Goal: Task Accomplishment & Management: Complete application form

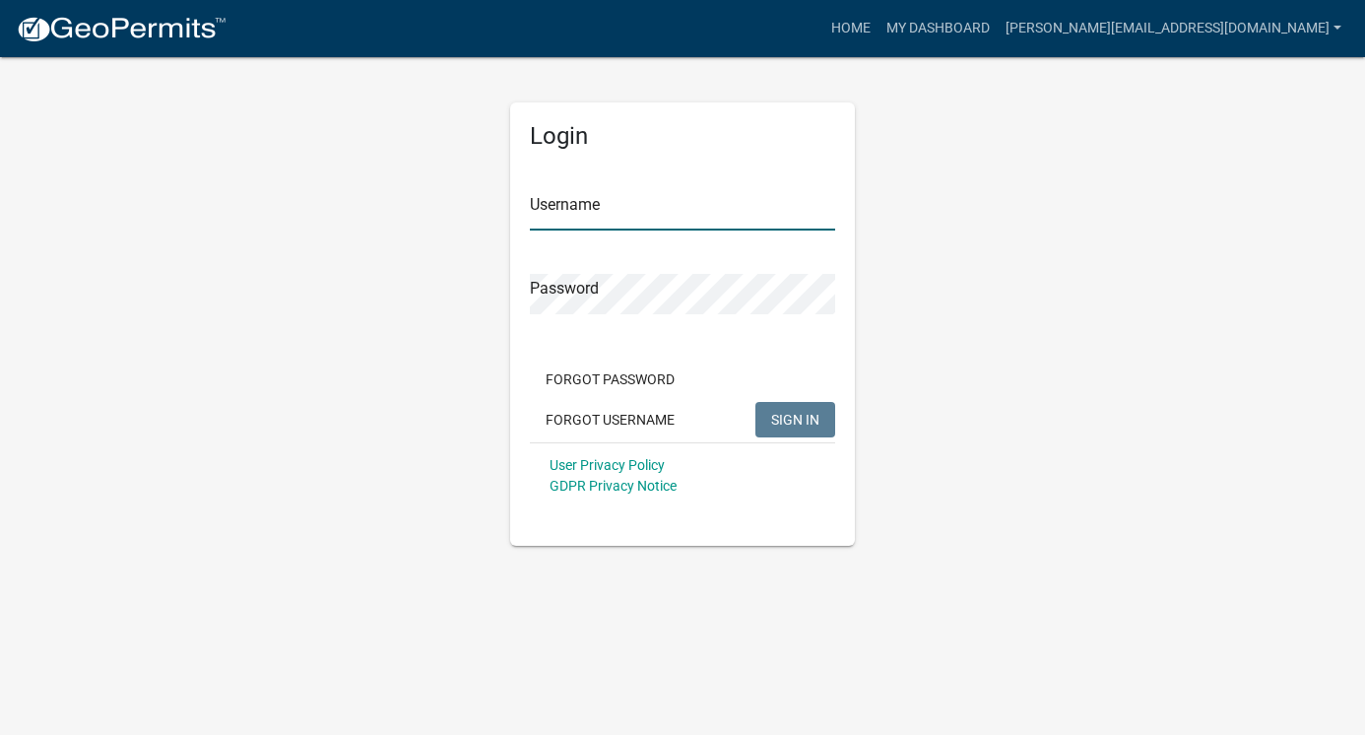
click at [583, 221] on input "Username" at bounding box center [682, 210] width 305 height 40
type input "[PERSON_NAME][EMAIL_ADDRESS][DOMAIN_NAME]"
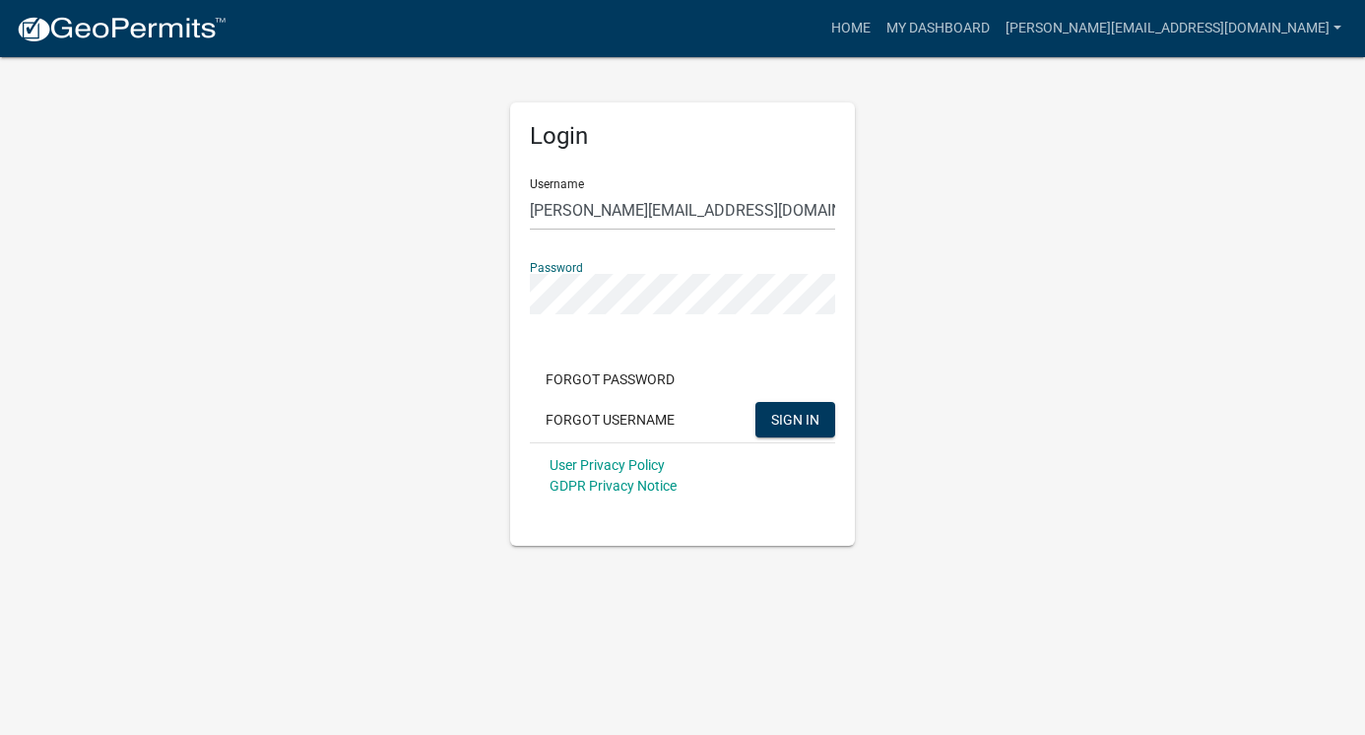
click at [755, 402] on button "SIGN IN" at bounding box center [795, 419] width 80 height 35
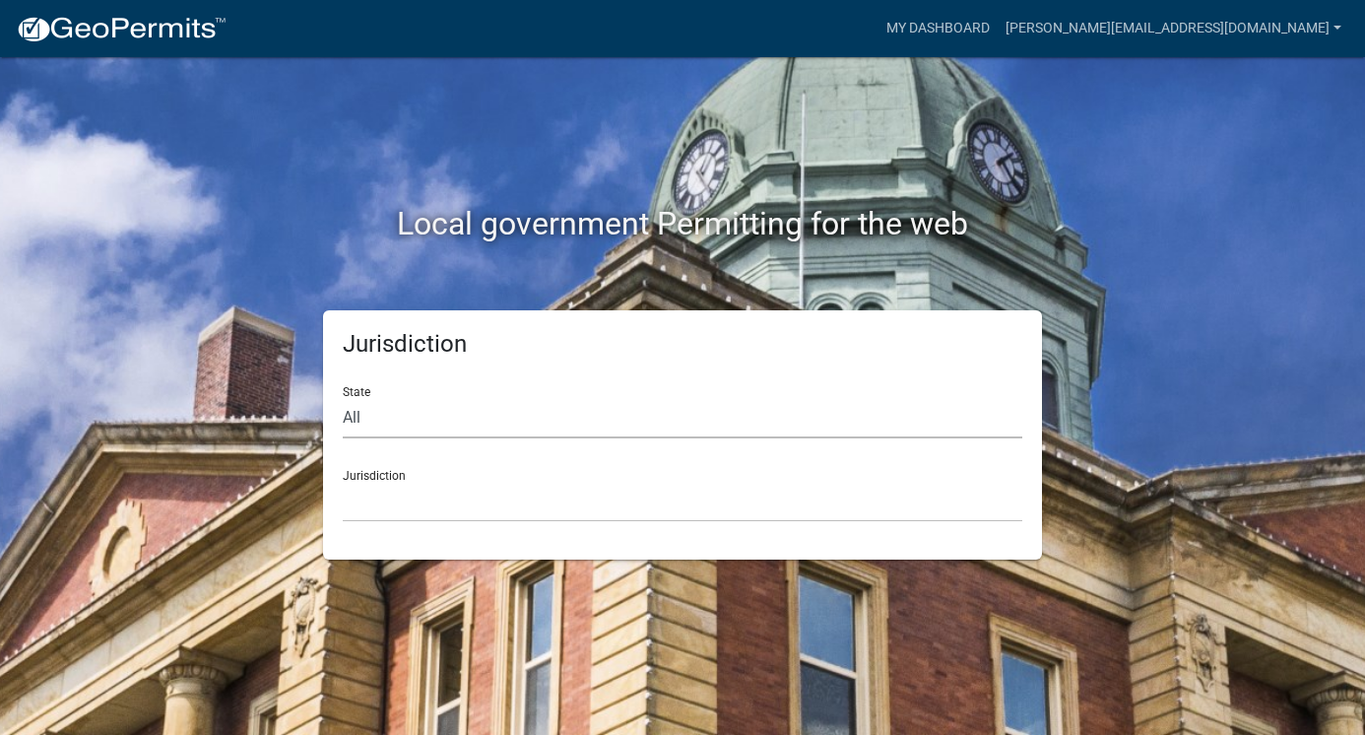
click at [374, 421] on select "All [US_STATE] [US_STATE] [US_STATE] [US_STATE] [US_STATE] [US_STATE] [US_STATE…" at bounding box center [683, 418] width 680 height 40
select select "[US_STATE]"
click at [343, 398] on select "All [US_STATE] [US_STATE] [US_STATE] [US_STATE] [US_STATE] [US_STATE] [US_STATE…" at bounding box center [683, 418] width 680 height 40
click at [399, 515] on select "[GEOGRAPHIC_DATA], [US_STATE] [GEOGRAPHIC_DATA], [US_STATE]" at bounding box center [683, 502] width 680 height 40
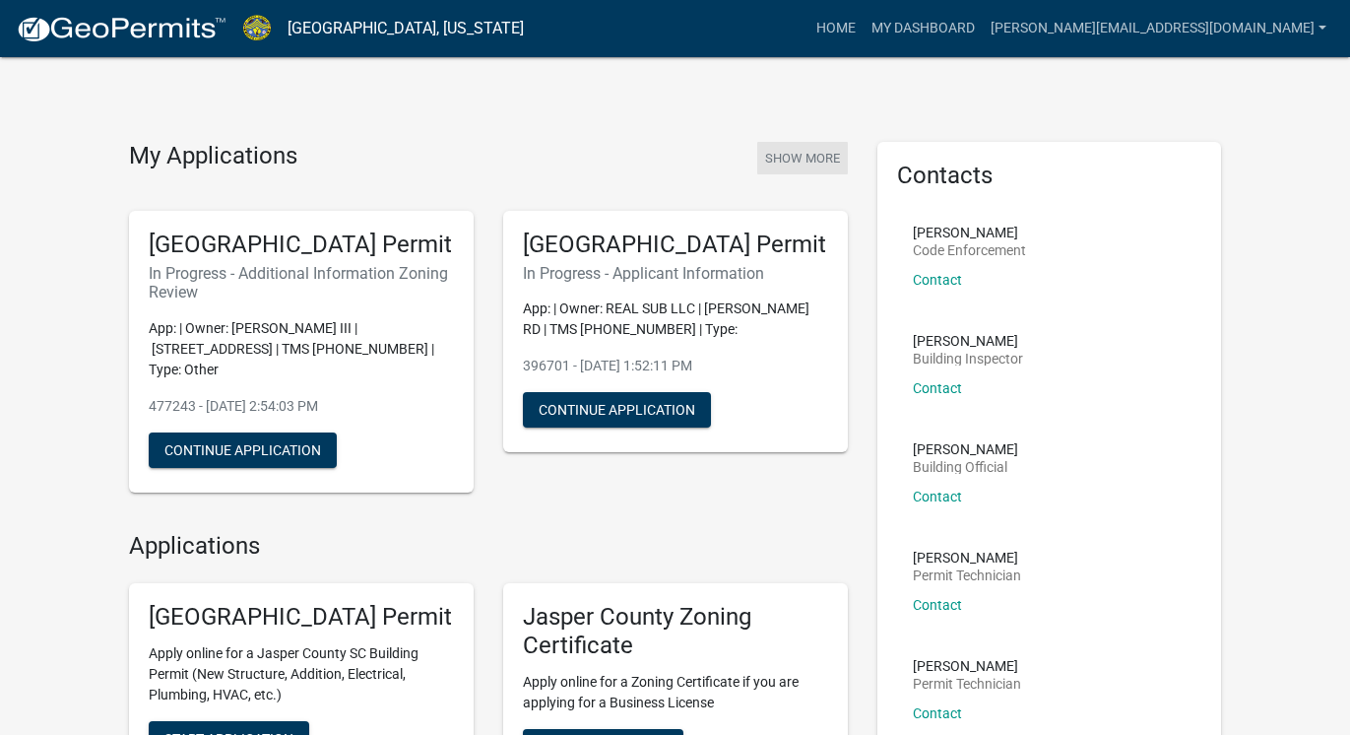
click at [787, 154] on button "Show More" at bounding box center [802, 158] width 91 height 32
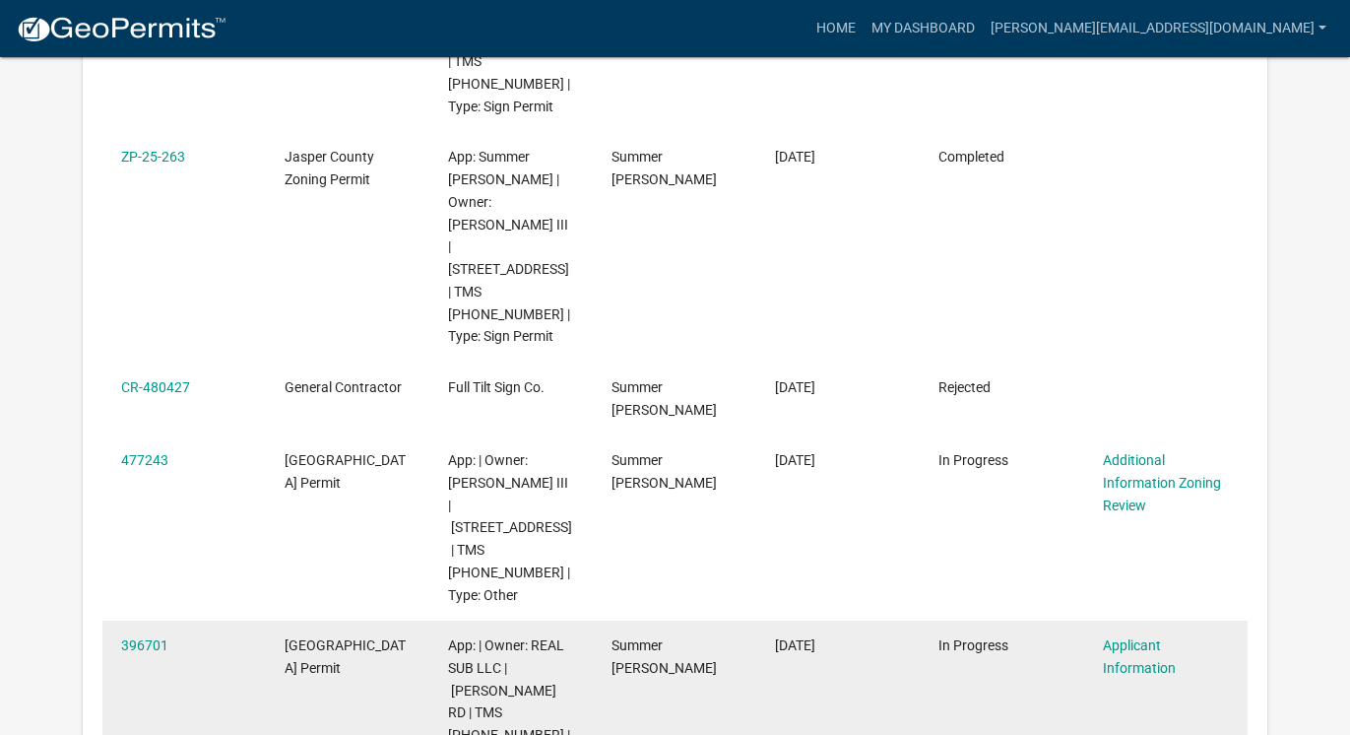
scroll to position [1049, 0]
